Goal: Navigation & Orientation: Find specific page/section

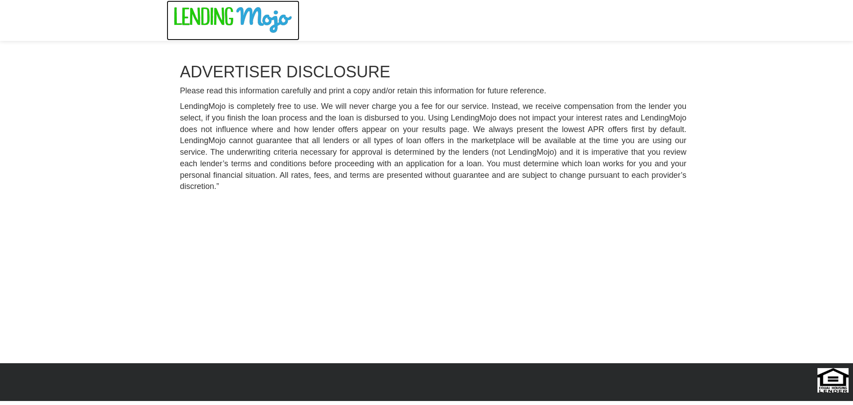
click at [212, 19] on img at bounding box center [233, 20] width 120 height 27
